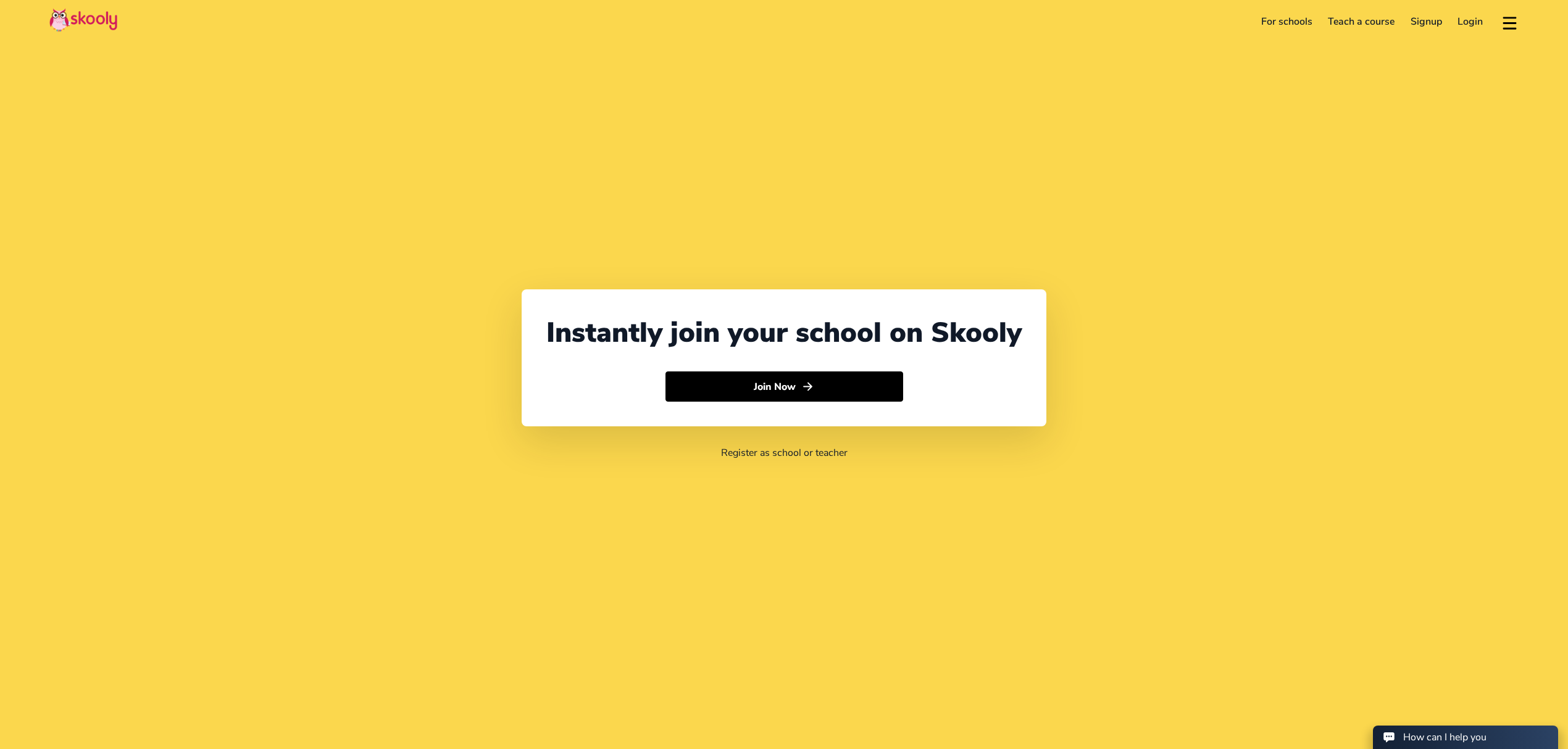
select select "971"
select select "[GEOGRAPHIC_DATA]"
select select "[GEOGRAPHIC_DATA]/[GEOGRAPHIC_DATA]"
click at [1459, 25] on link "Login" at bounding box center [1471, 22] width 41 height 20
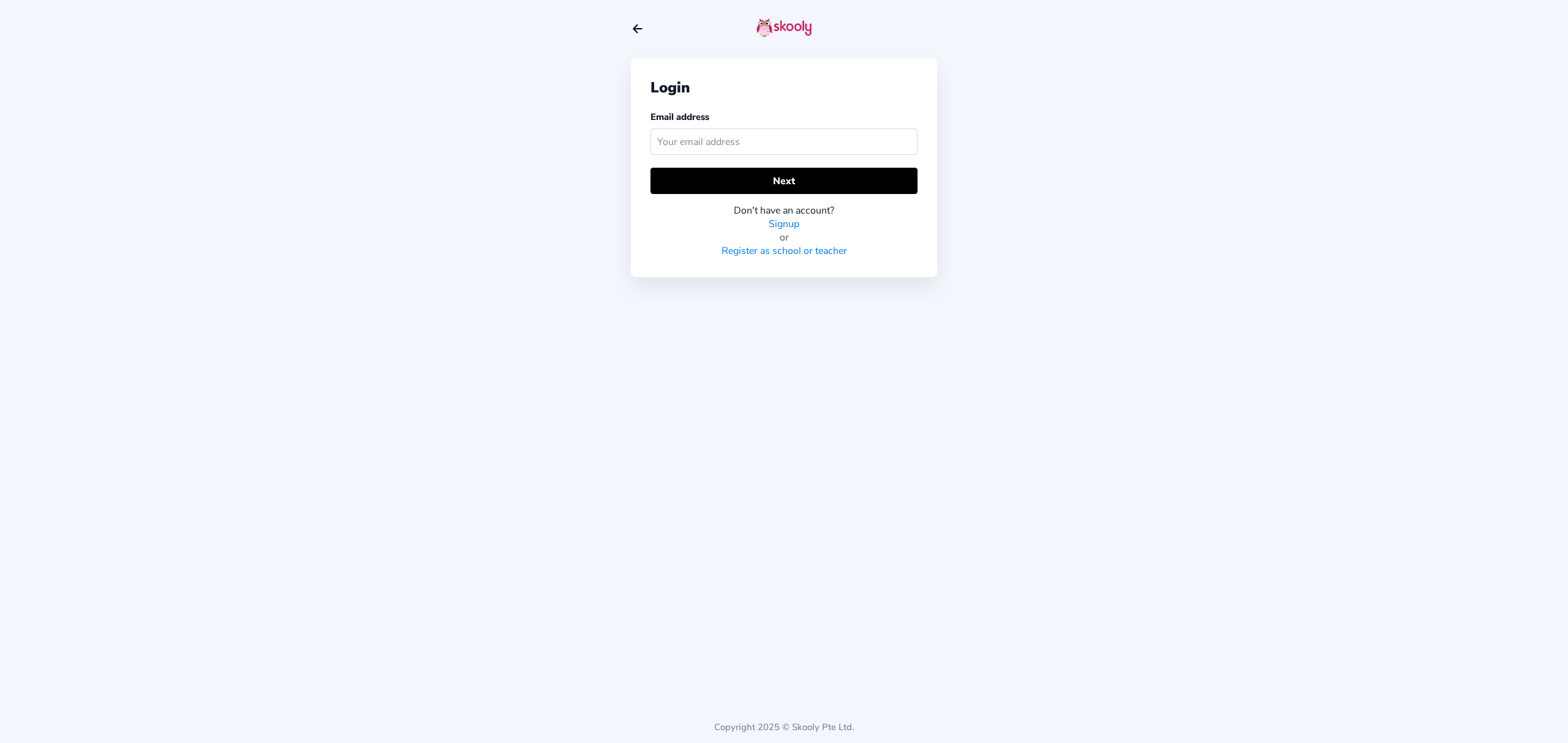
click at [764, 158] on div "Email address" at bounding box center [784, 135] width 267 height 50
click at [769, 149] on input "text" at bounding box center [784, 141] width 267 height 26
click at [765, 174] on button "Next" at bounding box center [784, 181] width 267 height 26
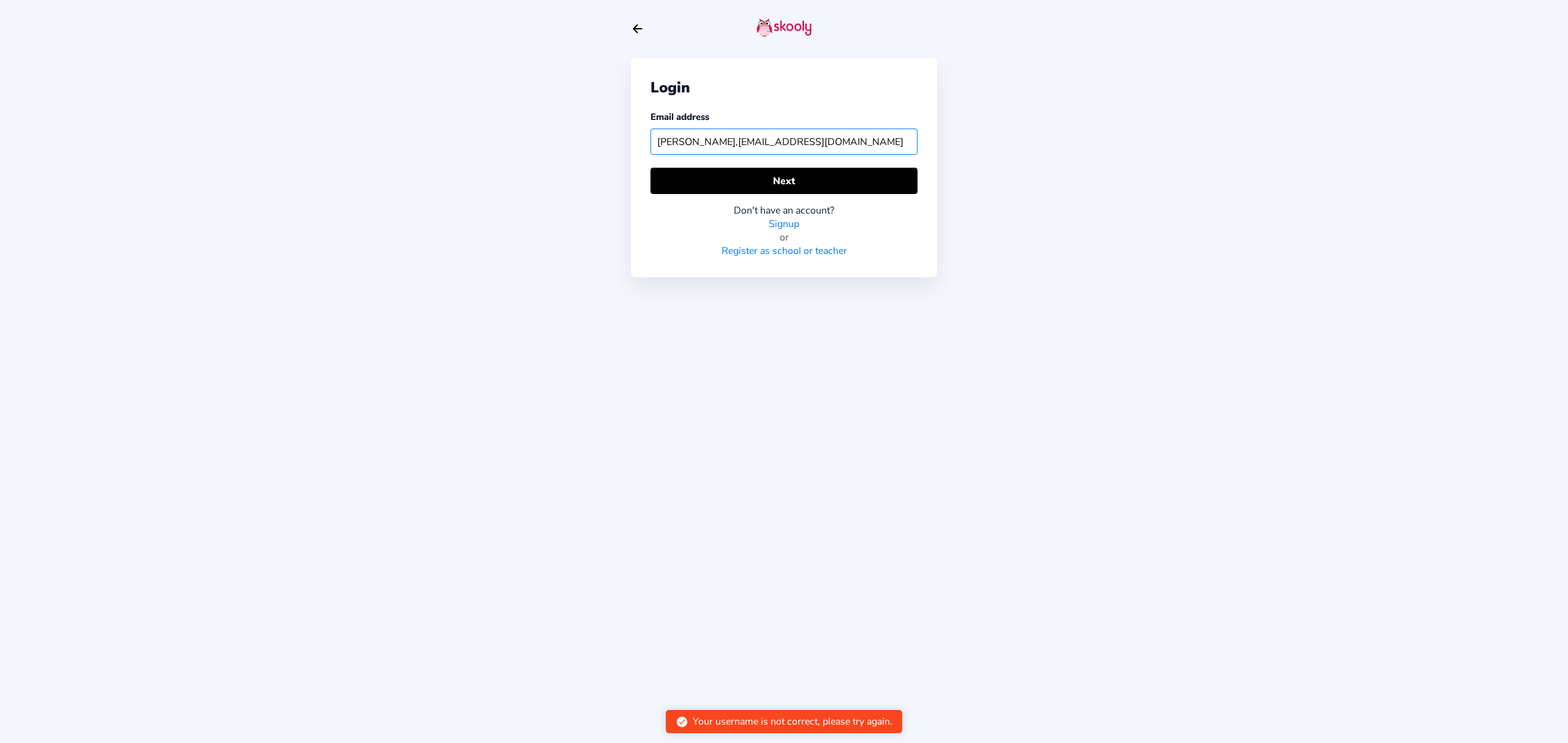
click at [676, 142] on input "[PERSON_NAME],[EMAIL_ADDRESS][DOMAIN_NAME]" at bounding box center [784, 141] width 267 height 26
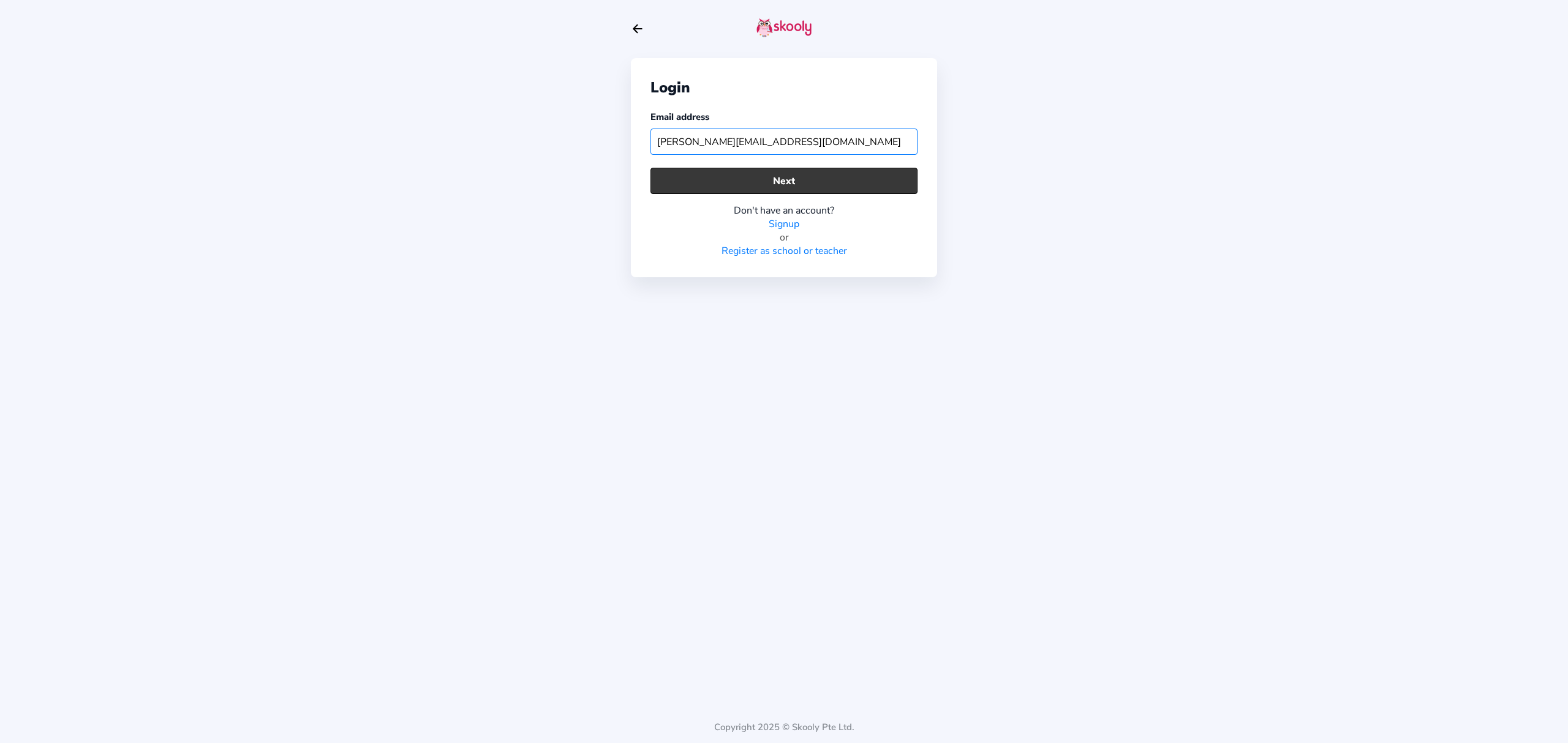
type input "[PERSON_NAME][EMAIL_ADDRESS][DOMAIN_NAME]"
click at [884, 178] on button "Next" at bounding box center [784, 181] width 267 height 26
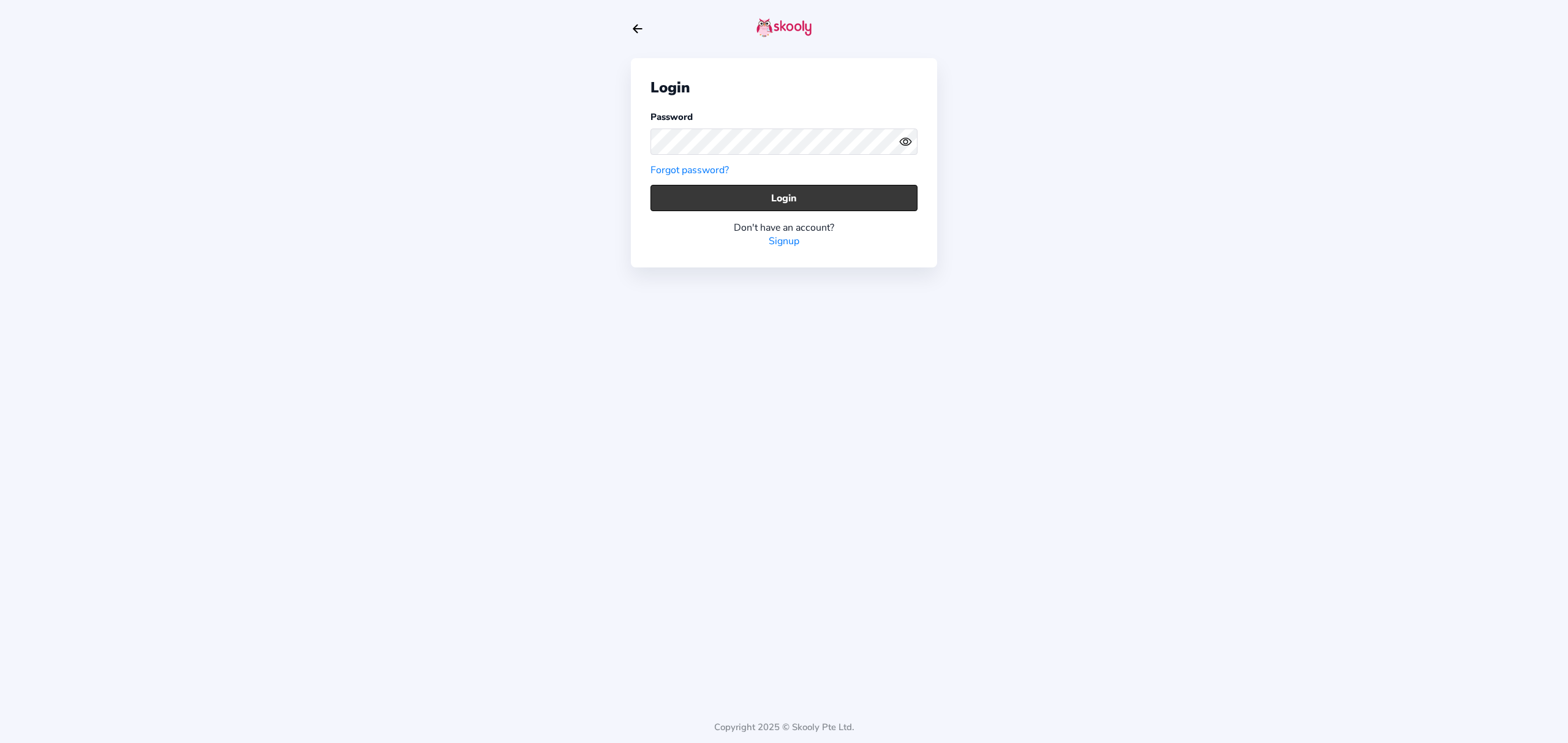
click at [848, 196] on button "Login" at bounding box center [784, 198] width 267 height 26
